Goal: Information Seeking & Learning: Learn about a topic

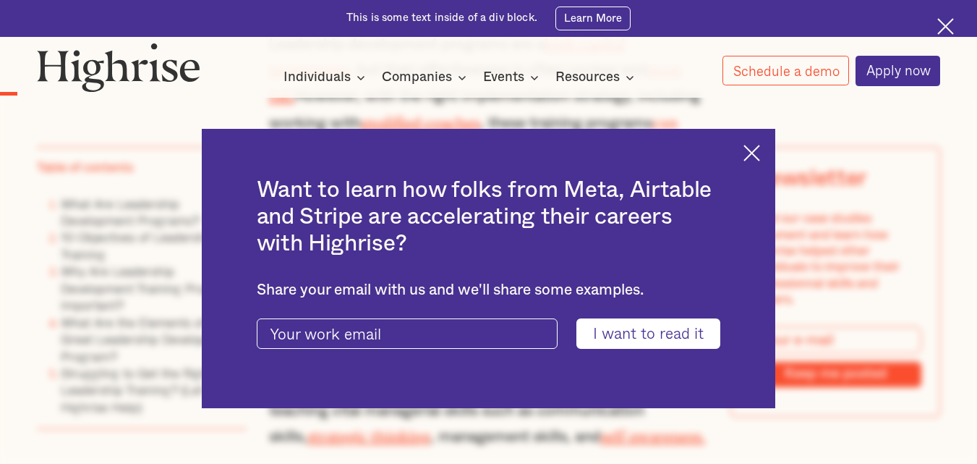
scroll to position [981, 0]
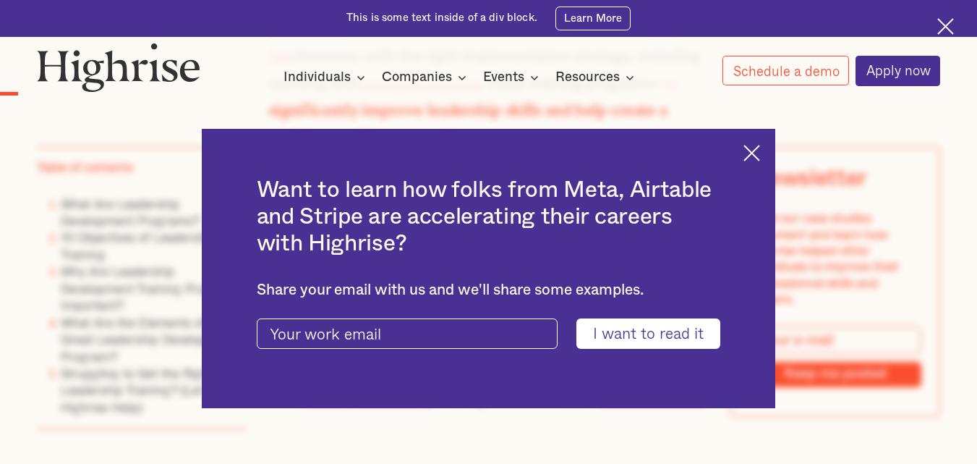
click at [760, 155] on img at bounding box center [751, 153] width 17 height 17
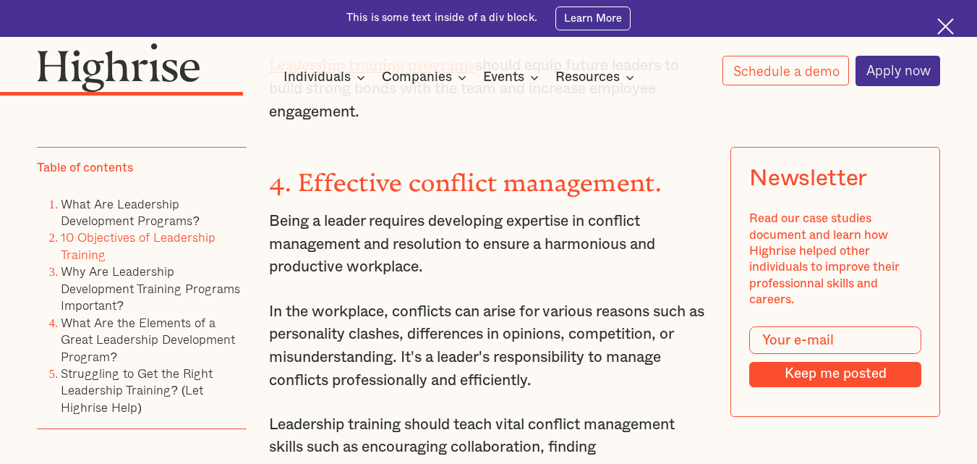
scroll to position [3277, 0]
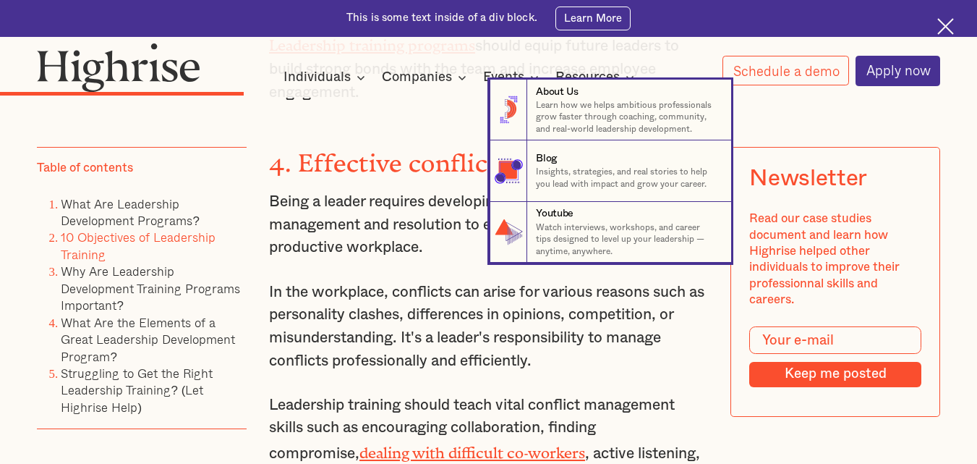
click at [432, 223] on nav "8 About Us Learn how we helps ambitious professionals grow faster through coach…" at bounding box center [488, 171] width 977 height 183
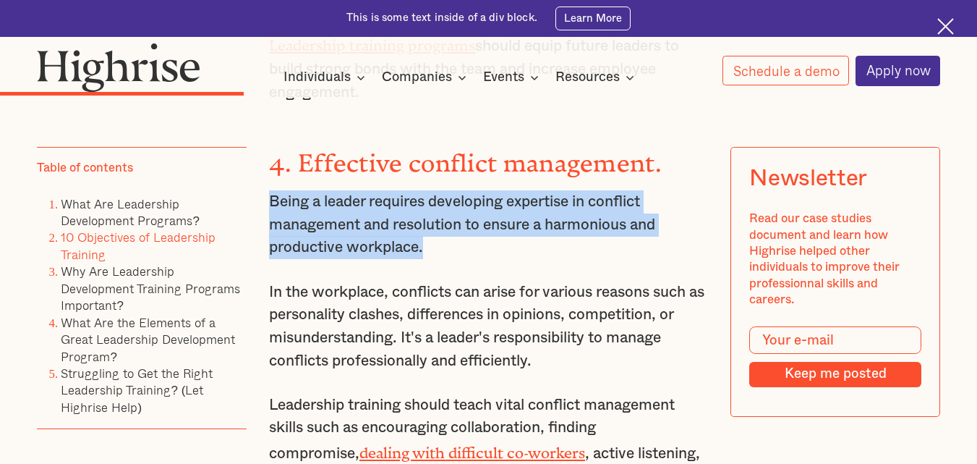
drag, startPoint x: 271, startPoint y: 153, endPoint x: 437, endPoint y: 206, distance: 173.8
click at [437, 206] on p "Being a leader requires developing expertise in conflict management and resolut…" at bounding box center [488, 224] width 439 height 69
copy p "Being a leader requires developing expertise in conflict management and resolut…"
click at [432, 206] on p "Being a leader requires developing expertise in conflict management and resolut…" at bounding box center [488, 224] width 439 height 69
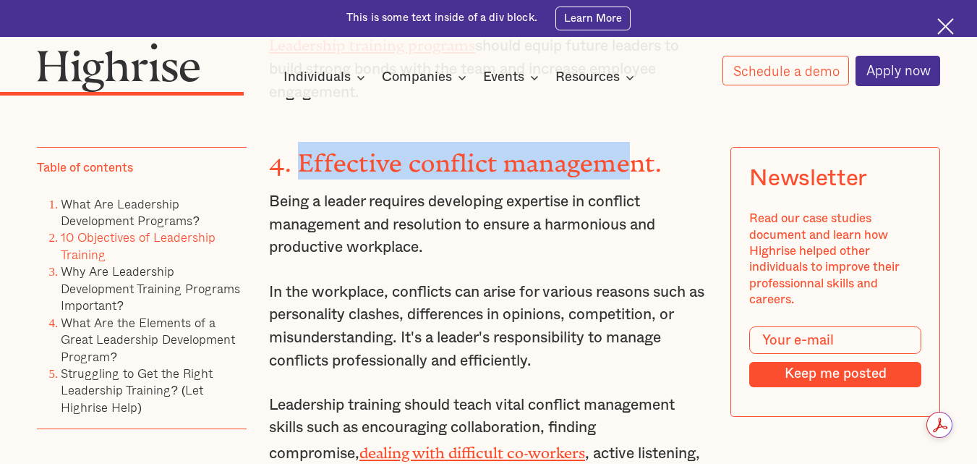
drag, startPoint x: 298, startPoint y: 109, endPoint x: 635, endPoint y: 114, distance: 337.0
click at [635, 149] on strong "4. Effective conflict management." at bounding box center [465, 157] width 393 height 16
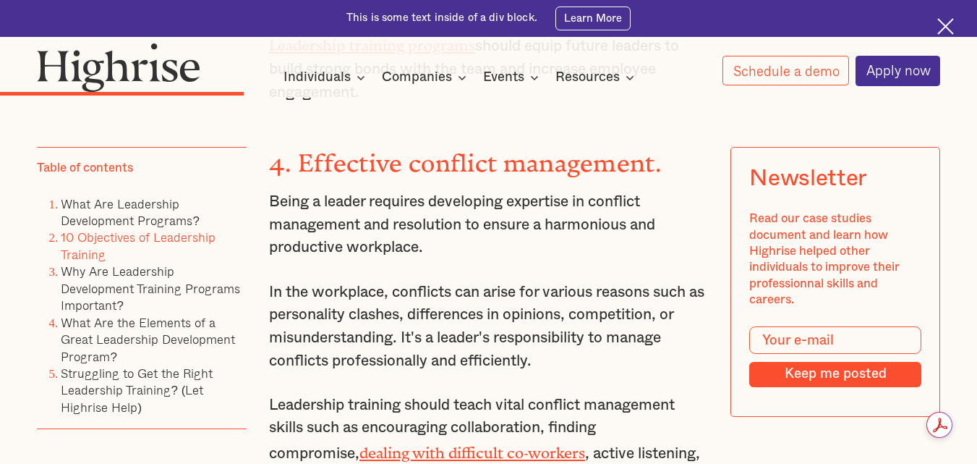
click at [495, 202] on p "Being a leader requires developing expertise in conflict management and resolut…" at bounding box center [488, 224] width 439 height 69
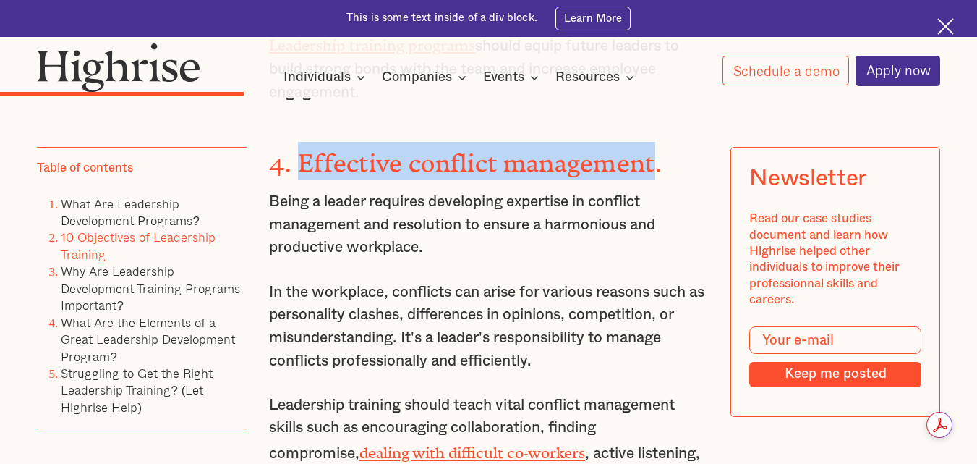
drag, startPoint x: 300, startPoint y: 109, endPoint x: 652, endPoint y: 116, distance: 351.5
click at [652, 149] on strong "4. Effective conflict management." at bounding box center [465, 157] width 393 height 16
copy strong "Effective conflict management"
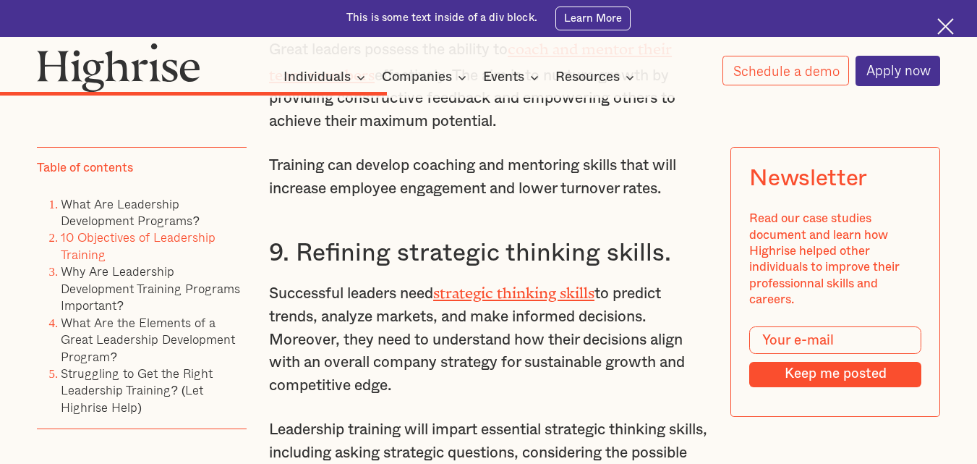
scroll to position [4875, 0]
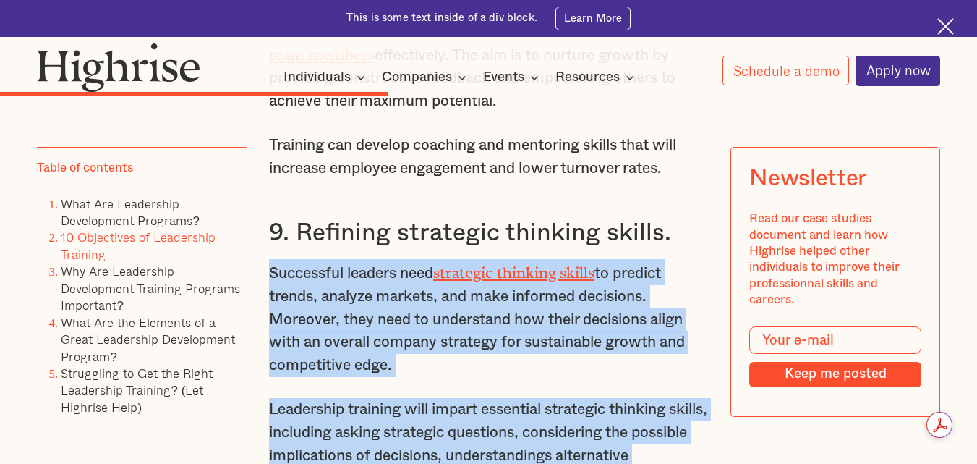
drag, startPoint x: 270, startPoint y: 208, endPoint x: 540, endPoint y: 429, distance: 348.4
copy div "Successful leaders need strategic thinking skills to predict trends, analyze ma…"
click at [611, 305] on p "Successful leaders need strategic thinking skills to predict trends, analyze ma…" at bounding box center [488, 317] width 439 height 117
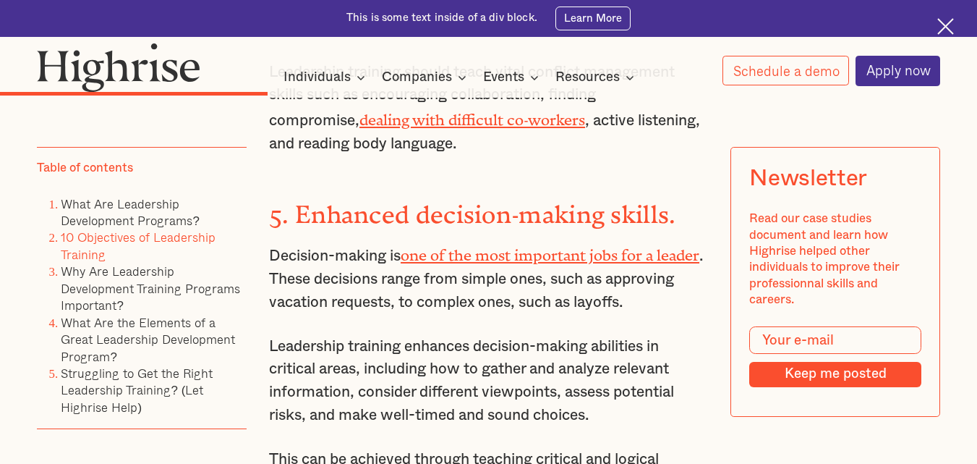
scroll to position [3629, 0]
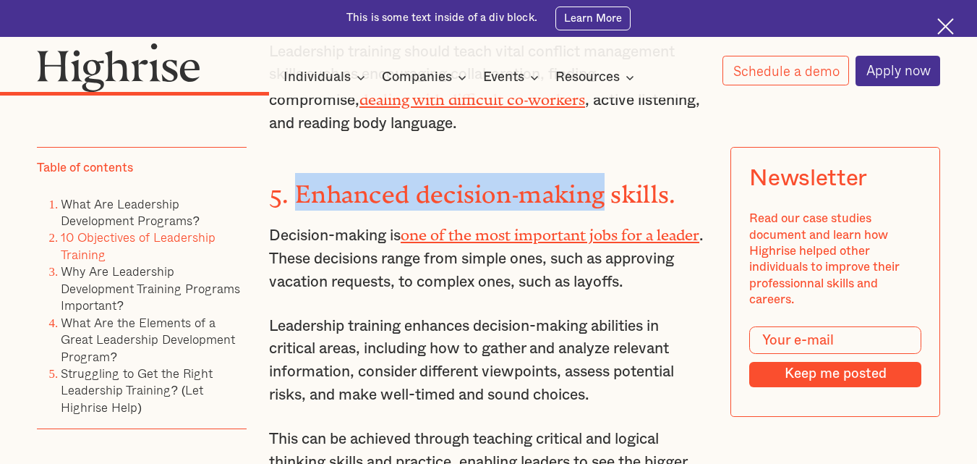
drag, startPoint x: 296, startPoint y: 140, endPoint x: 599, endPoint y: 142, distance: 303.0
click at [599, 180] on strong "5. Enhanced decision-making skills." at bounding box center [472, 188] width 407 height 16
copy strong "Enhanced decision-making"
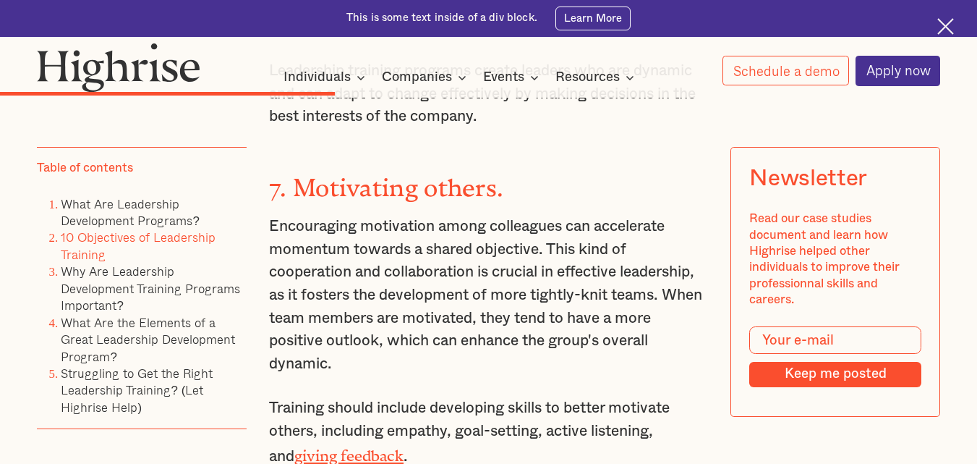
scroll to position [4293, 0]
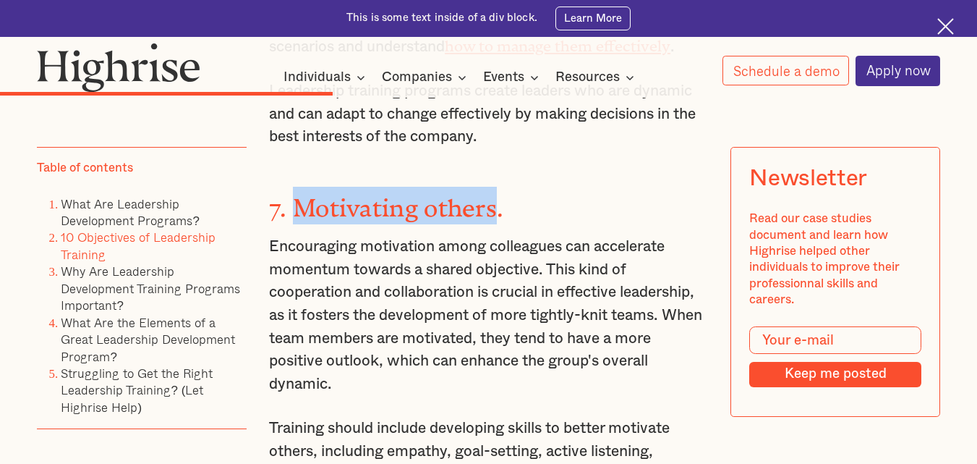
drag, startPoint x: 497, startPoint y: 148, endPoint x: 299, endPoint y: 155, distance: 197.5
click at [299, 194] on strong "7. Motivating others." at bounding box center [386, 202] width 234 height 16
copy strong "Motivating others"
